Goal: Task Accomplishment & Management: Manage account settings

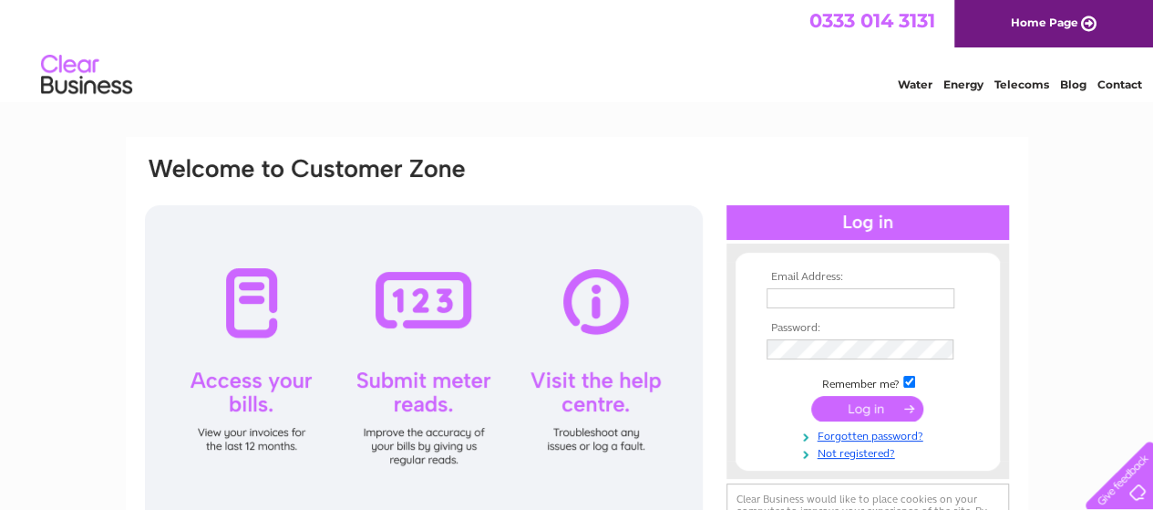
type input "[EMAIL_ADDRESS][PERSON_NAME][DOMAIN_NAME]"
click at [870, 408] on input "submit" at bounding box center [867, 409] width 112 height 26
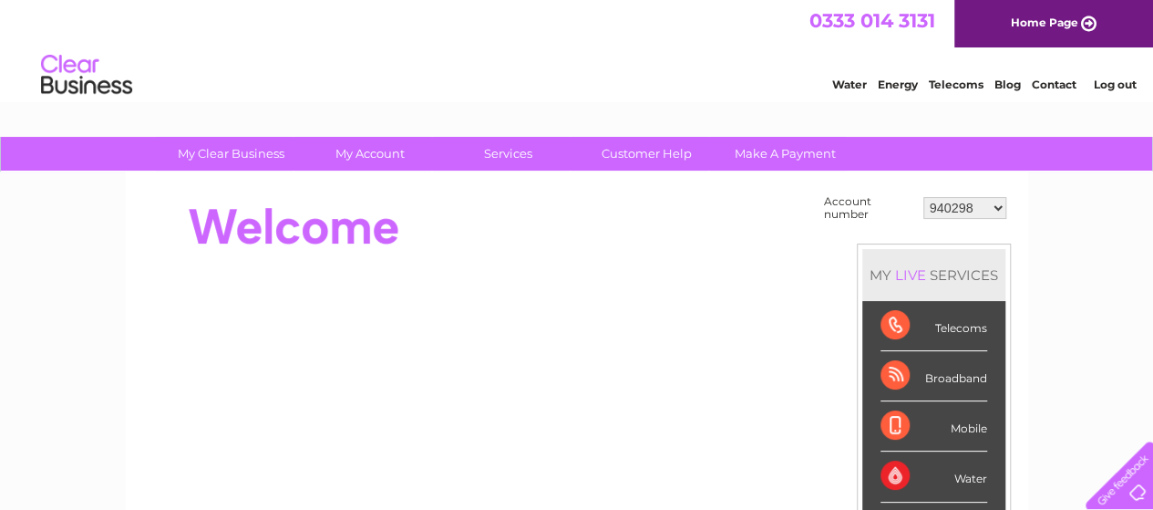
click at [997, 211] on select "940298 940299 940650 947393 947396 955958 956757 959857 960327 966667 969503 97…" at bounding box center [964, 208] width 83 height 22
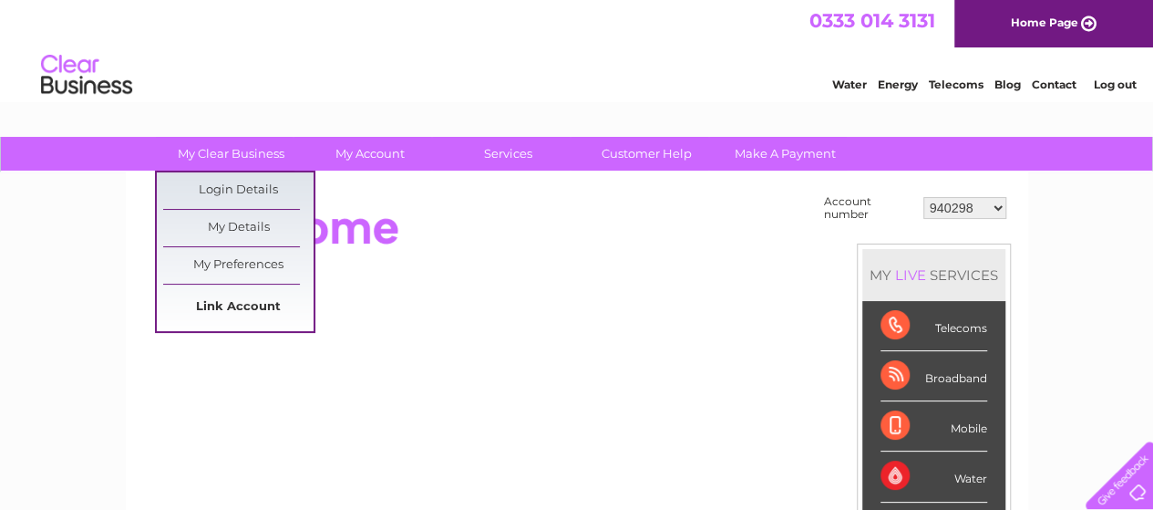
click at [232, 304] on link "Link Account" at bounding box center [238, 307] width 150 height 36
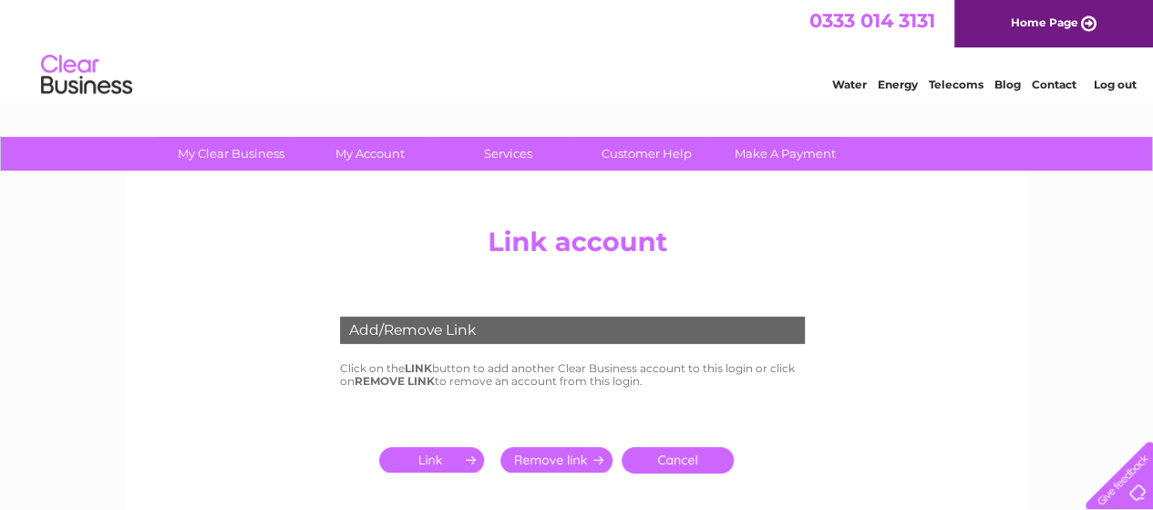
click at [419, 459] on input "submit" at bounding box center [435, 460] width 112 height 26
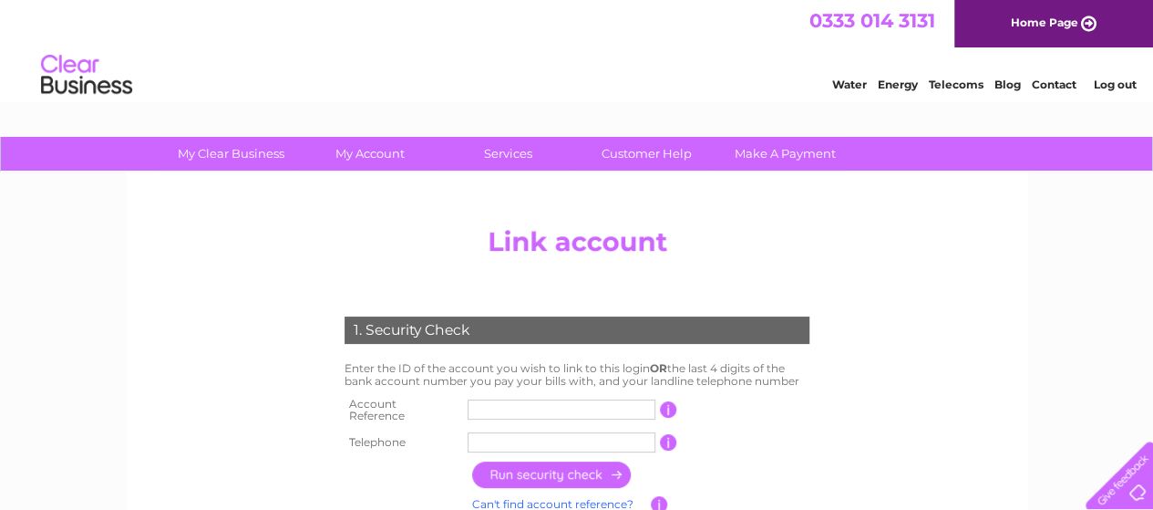
click at [481, 404] on input "text" at bounding box center [562, 409] width 188 height 20
type input "30285264"
click at [489, 433] on input "text" at bounding box center [562, 442] width 188 height 20
type input "01506401940"
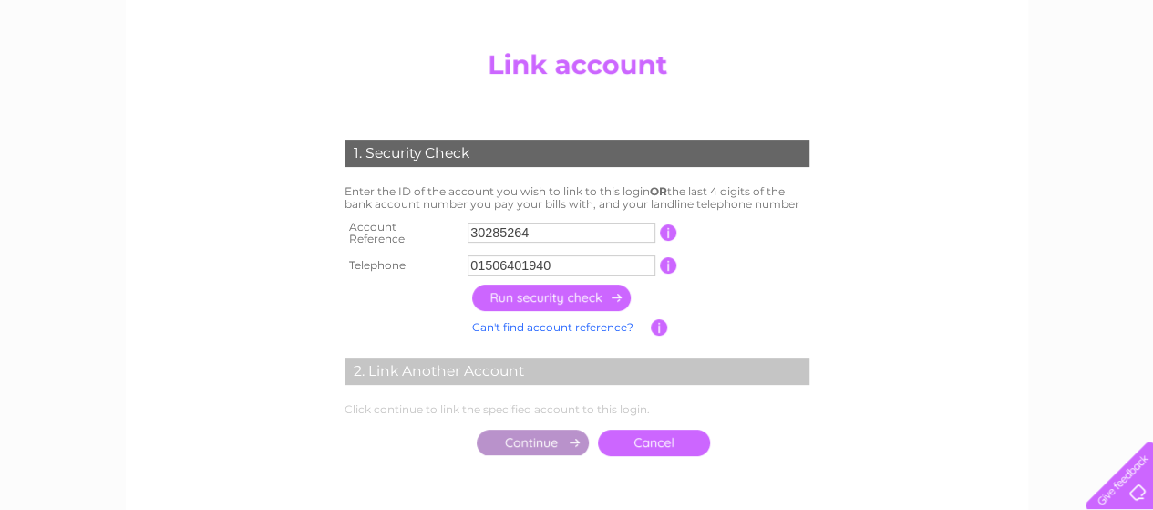
scroll to position [182, 0]
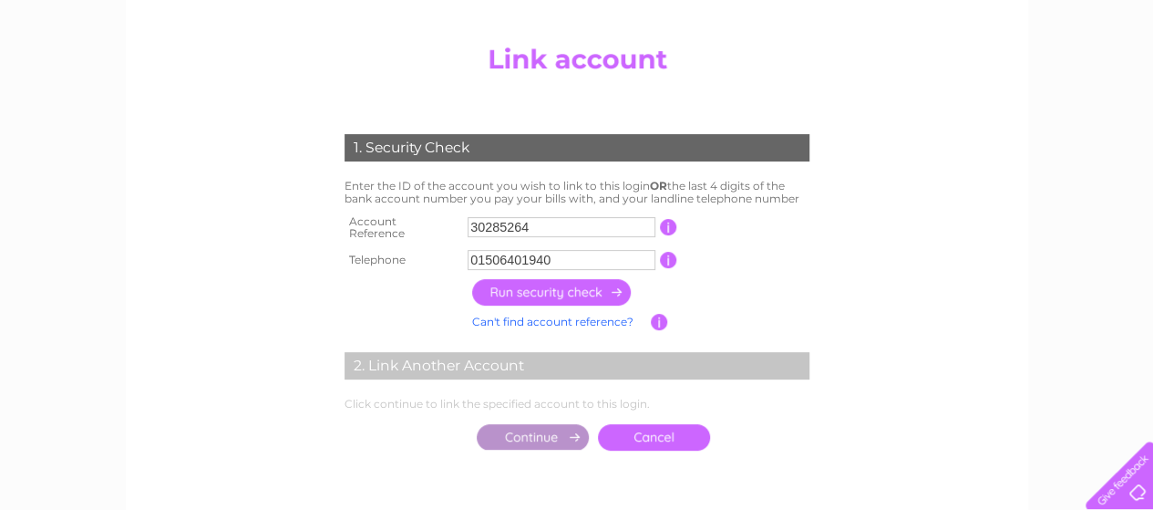
click at [569, 286] on input "button" at bounding box center [552, 292] width 160 height 26
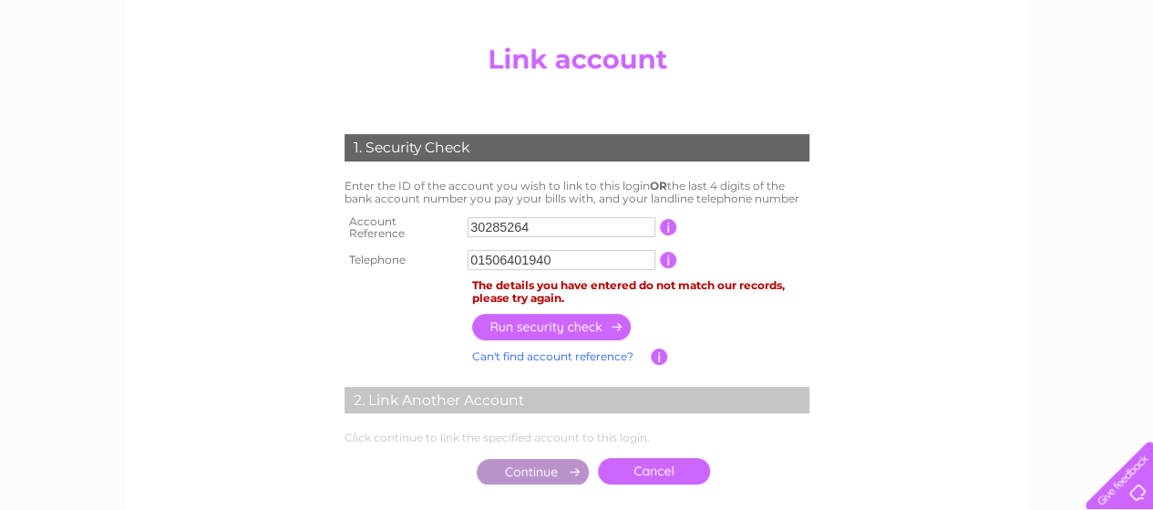
click at [650, 467] on link "Cancel" at bounding box center [654, 471] width 112 height 26
